Goal: Find specific page/section: Find specific page/section

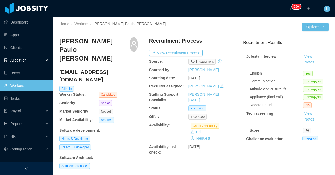
click at [32, 61] on div "Allocation" at bounding box center [26, 60] width 53 height 11
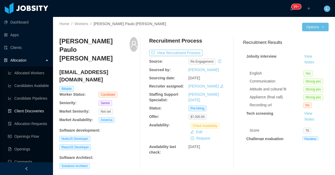
click at [35, 112] on link "Client Discoveries" at bounding box center [28, 111] width 41 height 11
